Goal: Navigation & Orientation: Find specific page/section

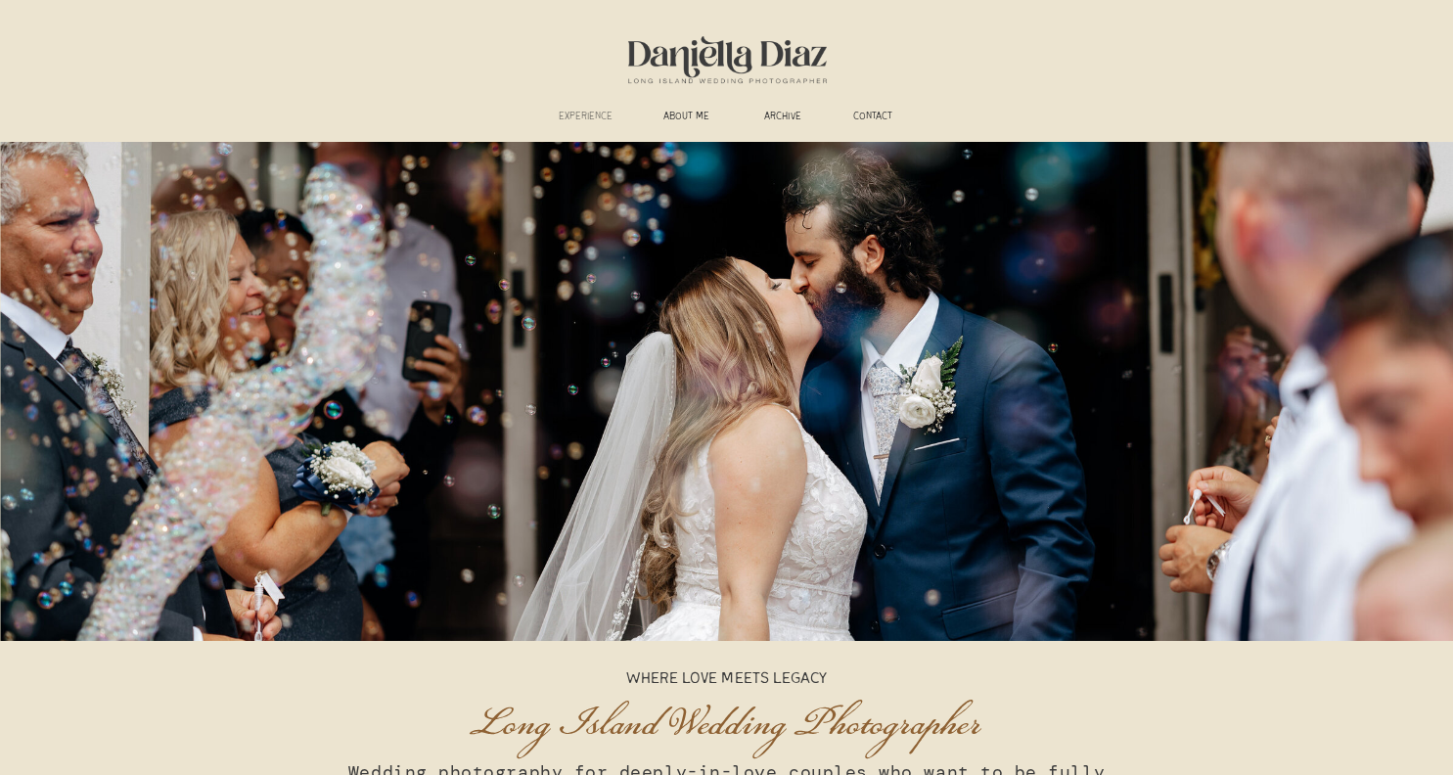
click at [571, 111] on h3 "experience" at bounding box center [586, 118] width 72 height 15
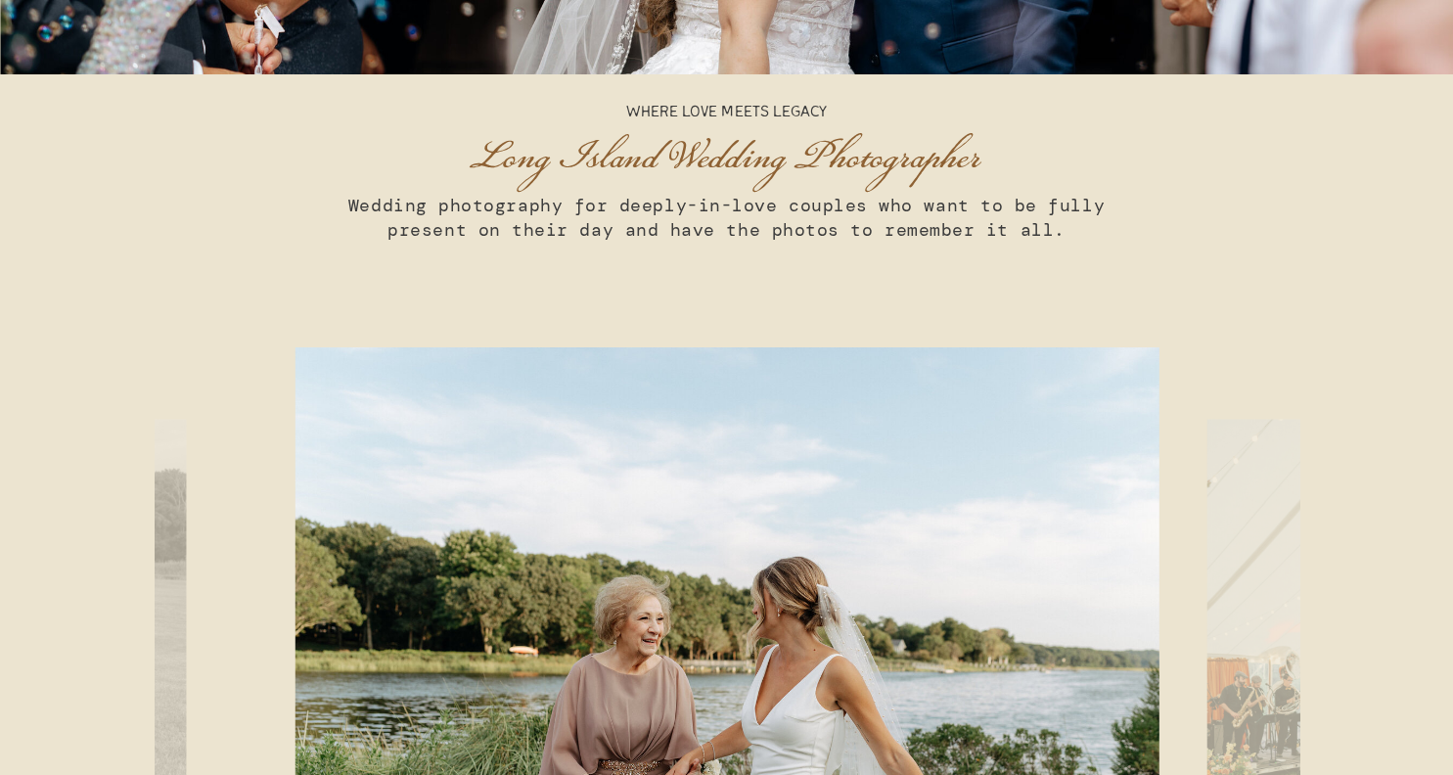
scroll to position [1294, 0]
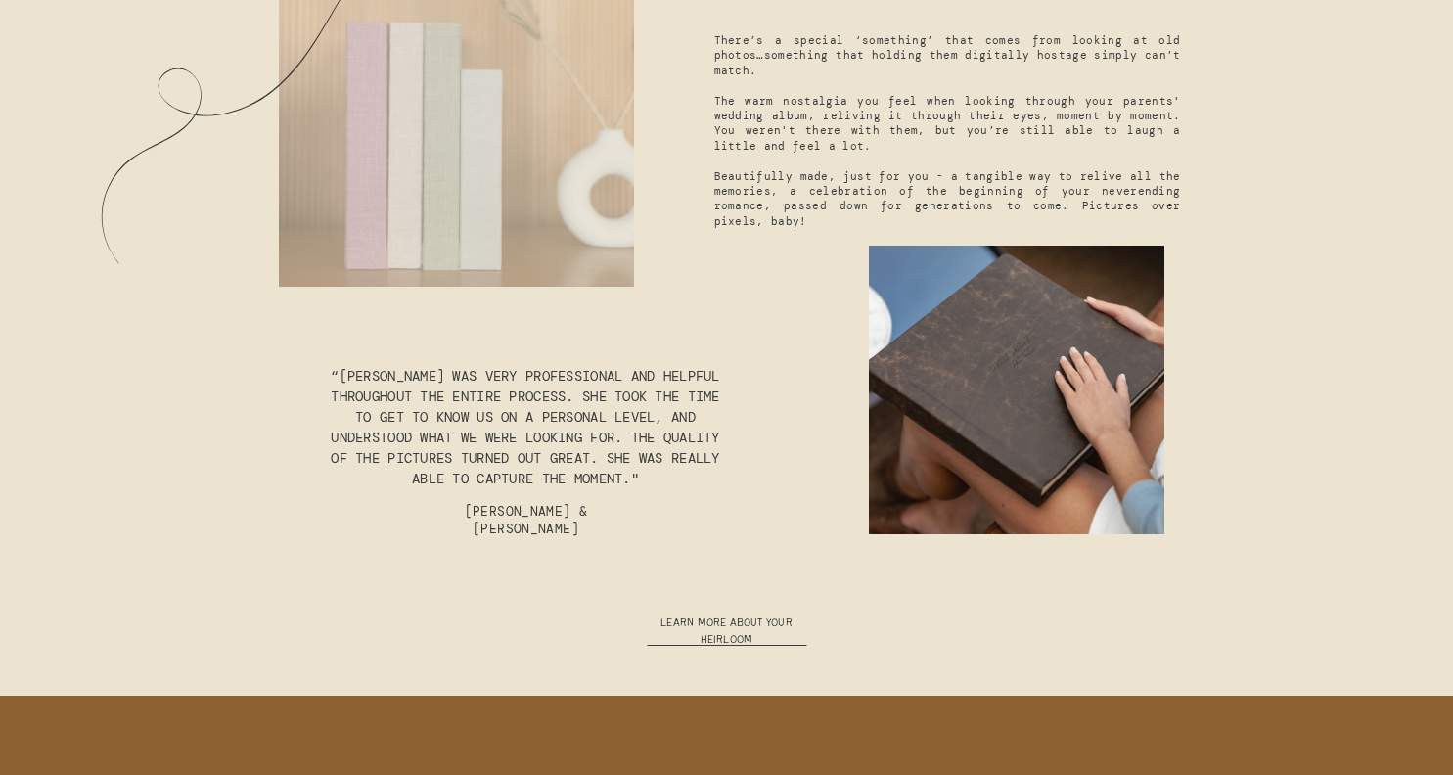
scroll to position [7648, 0]
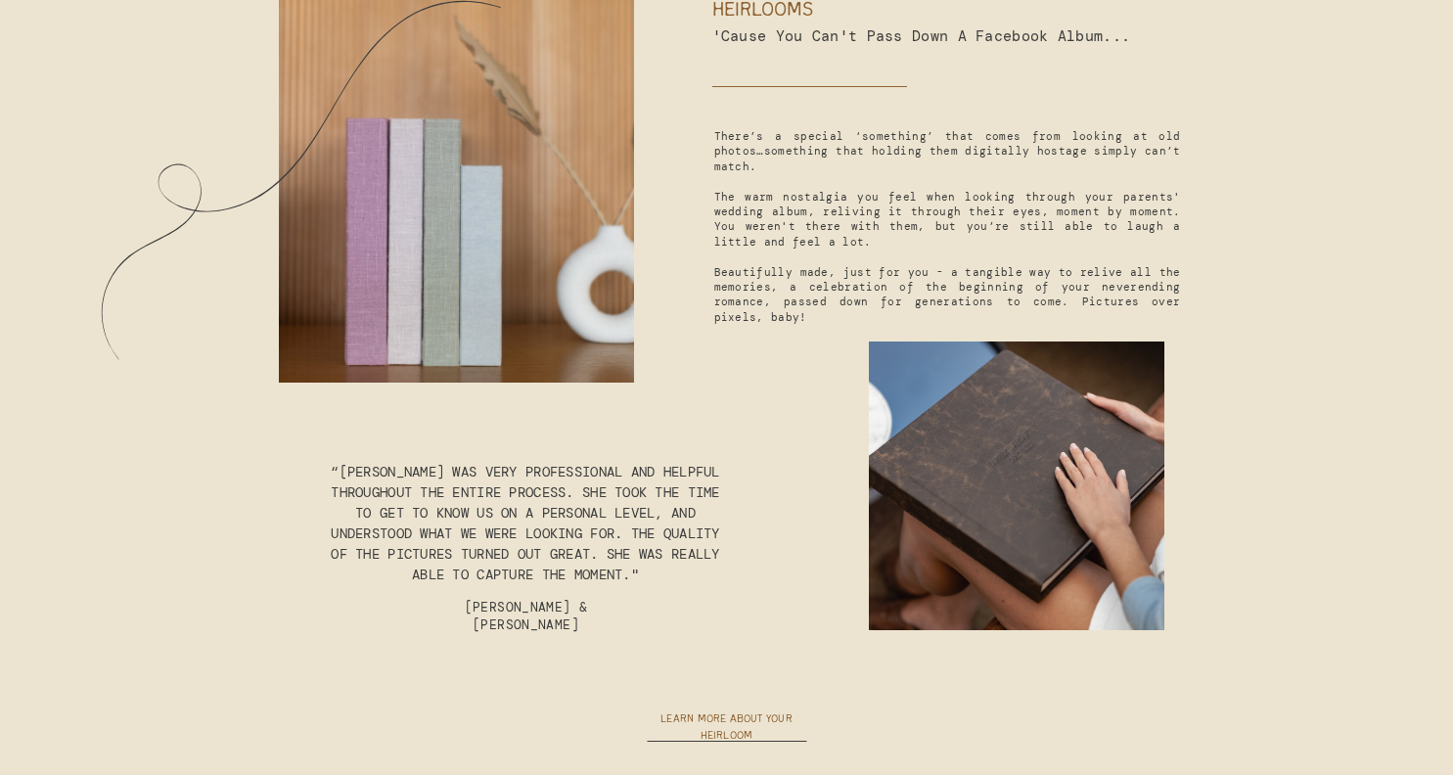
click at [714, 731] on h3 "learn more about your heirloom" at bounding box center [727, 721] width 176 height 20
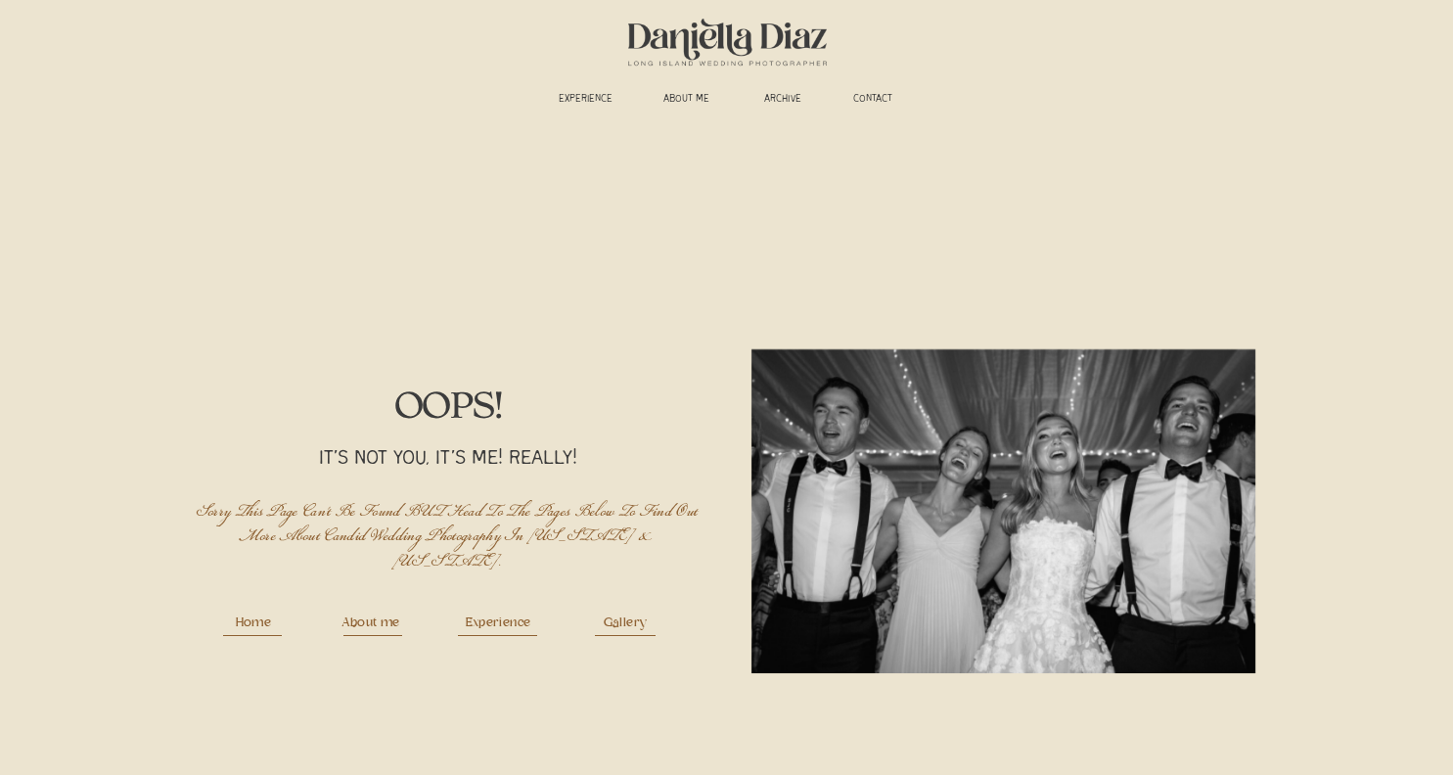
scroll to position [24, 0]
